Goal: Transaction & Acquisition: Obtain resource

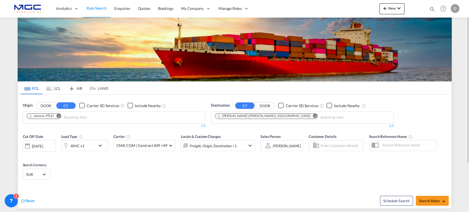
click at [313, 115] on md-icon "Remove" at bounding box center [315, 116] width 4 height 4
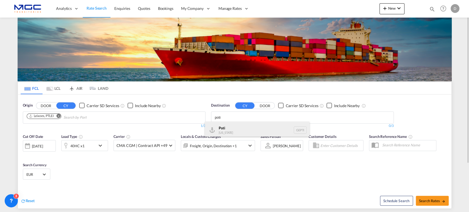
type input "poti"
click at [236, 129] on div "Poti [US_STATE] GEPTI" at bounding box center [257, 130] width 104 height 16
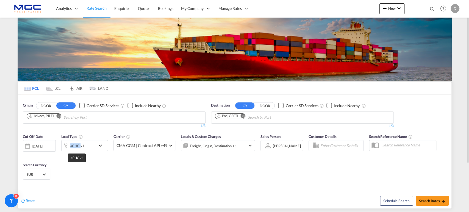
click at [76, 145] on div "40HC x1" at bounding box center [77, 146] width 14 height 8
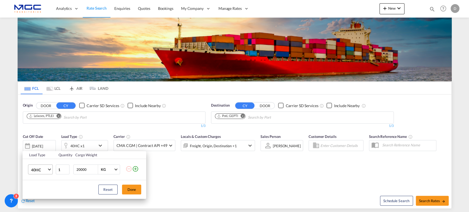
click at [42, 169] on span "40HC" at bounding box center [39, 169] width 16 height 5
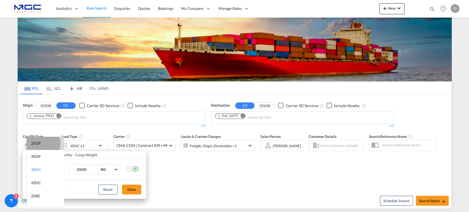
click at [38, 143] on div "20GP" at bounding box center [36, 143] width 10 height 5
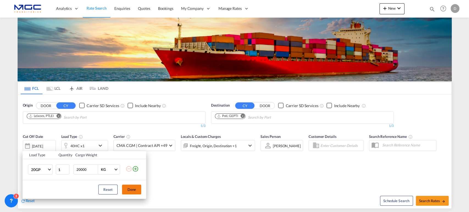
click at [133, 189] on button "Done" at bounding box center [131, 190] width 19 height 10
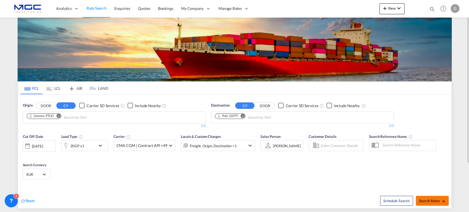
click at [440, 201] on span "Search Rates" at bounding box center [432, 201] width 26 height 4
type input "PTLEI to GEPTI / [DATE]"
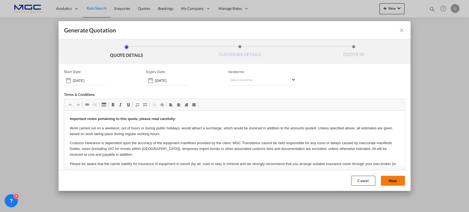
click at [388, 180] on button "Next" at bounding box center [393, 181] width 24 height 10
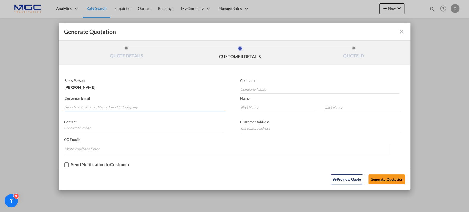
click at [113, 105] on input "Search by Customer Name/Email Id/Company" at bounding box center [145, 107] width 160 height 8
click at [131, 103] on input "Search by Customer Name/Email Id/Company" at bounding box center [145, 107] width 160 height 8
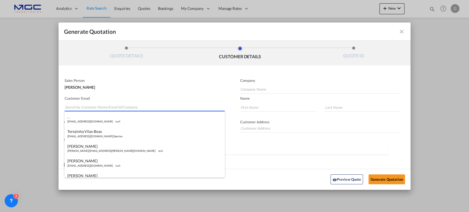
paste input "[EMAIL_ADDRESS][DOMAIN_NAME]"
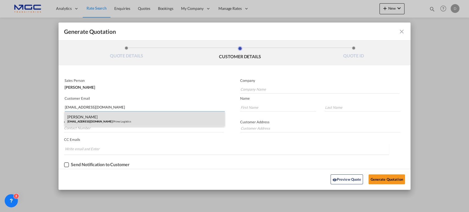
type input "[EMAIL_ADDRESS][DOMAIN_NAME]"
click at [135, 121] on div "[PERSON_NAME] [EMAIL_ADDRESS][DOMAIN_NAME] | Prime Logistics" at bounding box center [145, 119] width 160 height 15
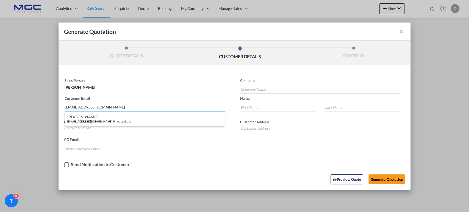
type input "Prime Logistics"
type input "Elen"
type input "[PERSON_NAME]"
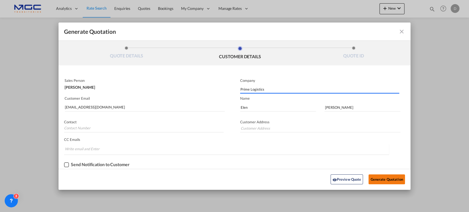
click at [378, 179] on button "Generate Quotation" at bounding box center [386, 179] width 36 height 10
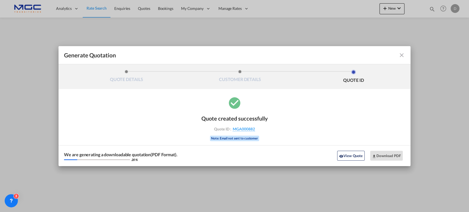
click at [350, 156] on button "View Quote" at bounding box center [350, 156] width 27 height 10
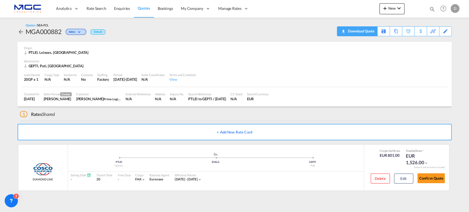
click at [365, 30] on div "Download Quote" at bounding box center [360, 31] width 28 height 9
